Goal: Task Accomplishment & Management: Complete application form

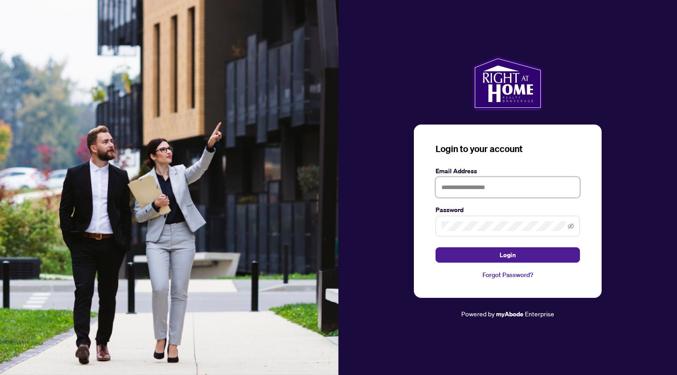
type input "**********"
click at [497, 294] on div "**********" at bounding box center [508, 210] width 188 height 173
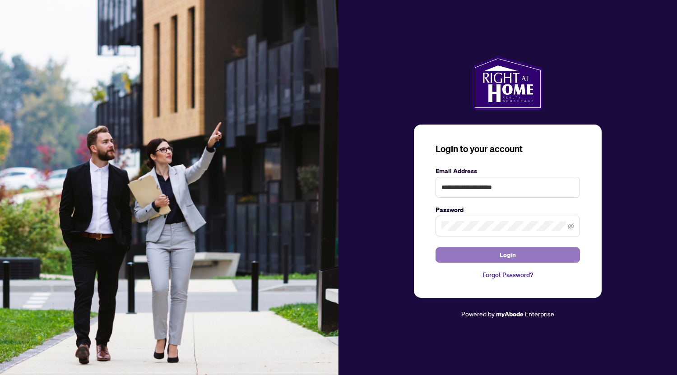
click at [494, 253] on button "Login" at bounding box center [507, 254] width 144 height 15
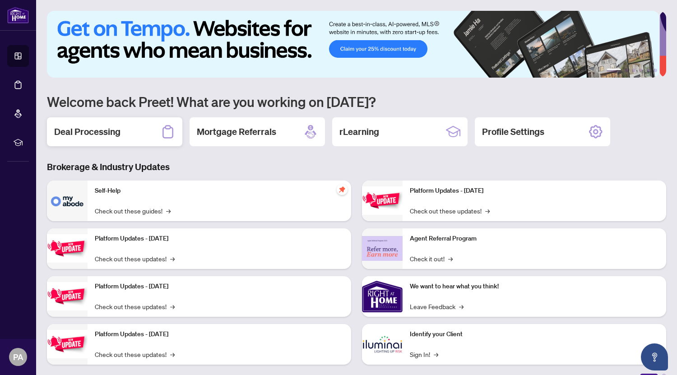
click at [88, 122] on div "Deal Processing" at bounding box center [114, 131] width 135 height 29
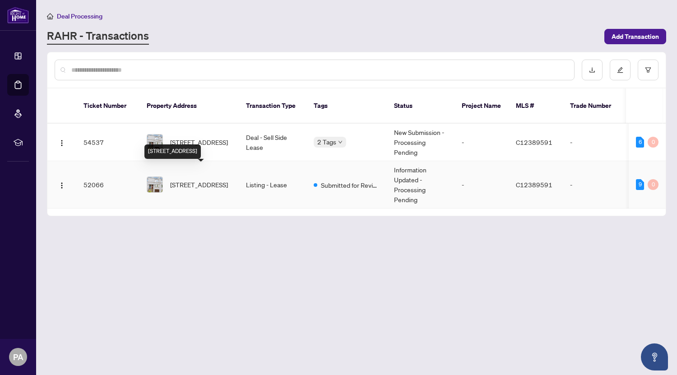
click at [200, 180] on span "[STREET_ADDRESS]" at bounding box center [199, 185] width 58 height 10
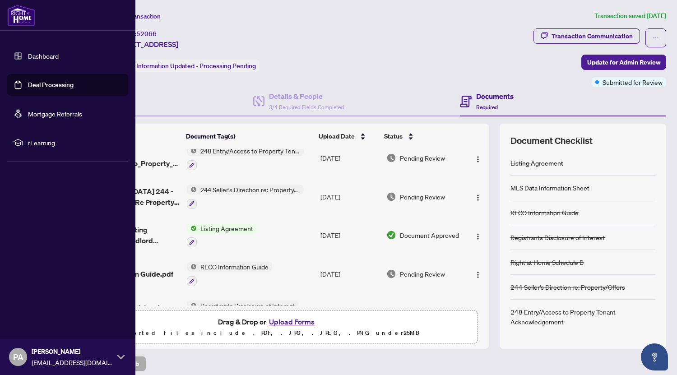
click at [28, 87] on link "Deal Processing" at bounding box center [51, 85] width 46 height 8
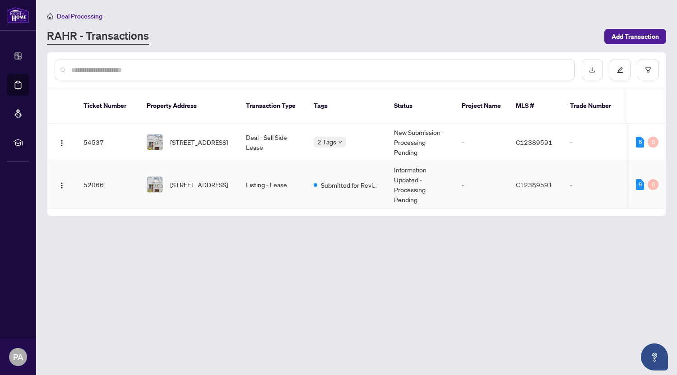
click at [280, 131] on td "Deal - Sell Side Lease" at bounding box center [273, 142] width 68 height 37
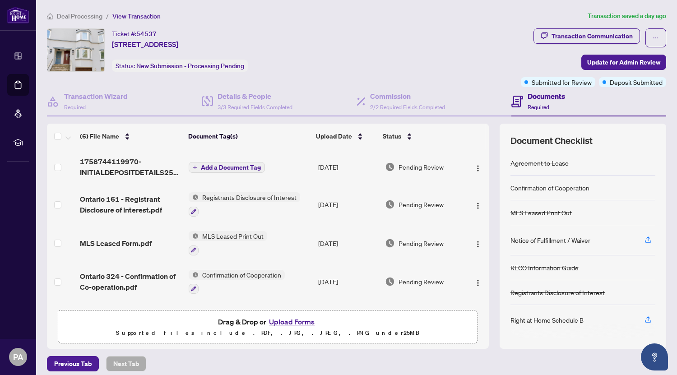
scroll to position [0, 0]
click at [575, 249] on div "Notice of Fulfillment / Waiver" at bounding box center [582, 240] width 145 height 30
click at [646, 316] on icon "button" at bounding box center [648, 318] width 4 height 5
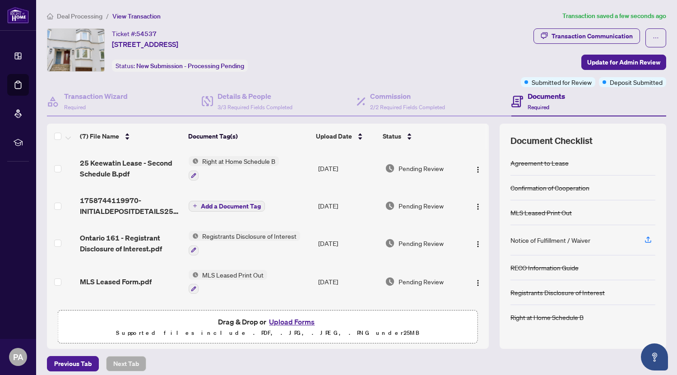
scroll to position [112, 0]
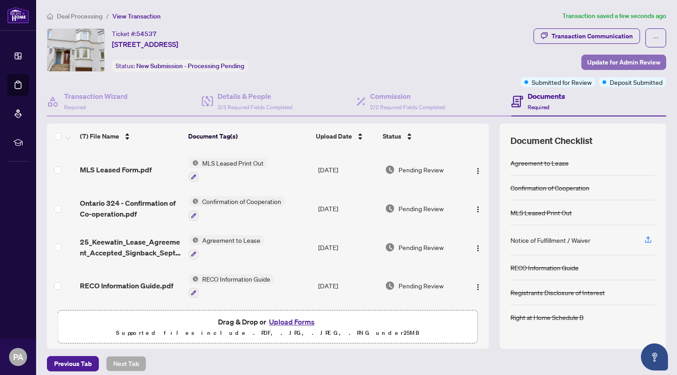
click at [590, 55] on span "Update for Admin Review" at bounding box center [623, 62] width 73 height 14
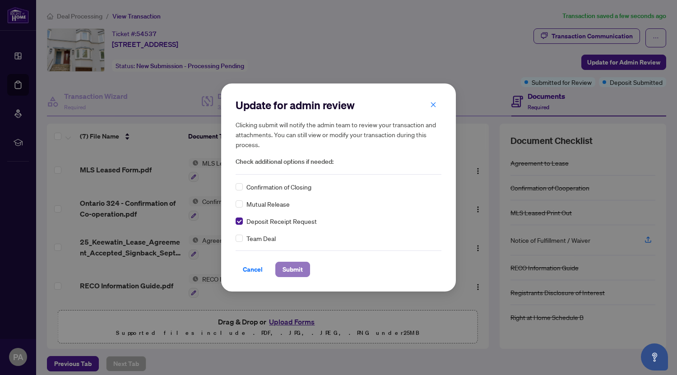
click at [300, 270] on span "Submit" at bounding box center [292, 269] width 20 height 14
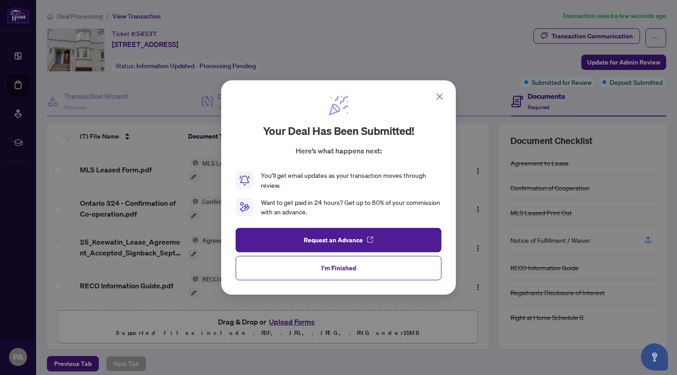
click at [435, 97] on icon at bounding box center [439, 96] width 11 height 11
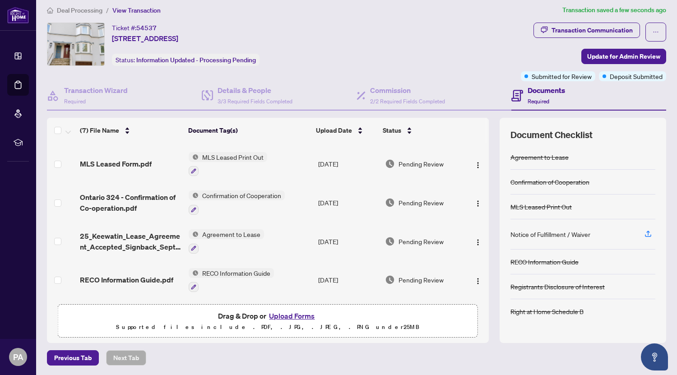
scroll to position [0, 0]
